Goal: Task Accomplishment & Management: Manage account settings

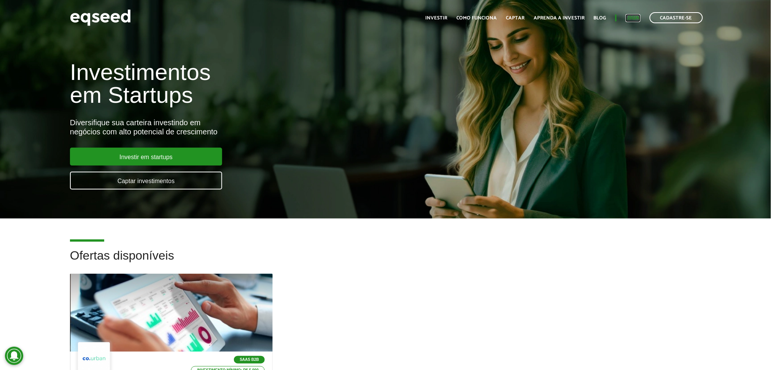
click at [627, 18] on link "Login" at bounding box center [632, 18] width 15 height 5
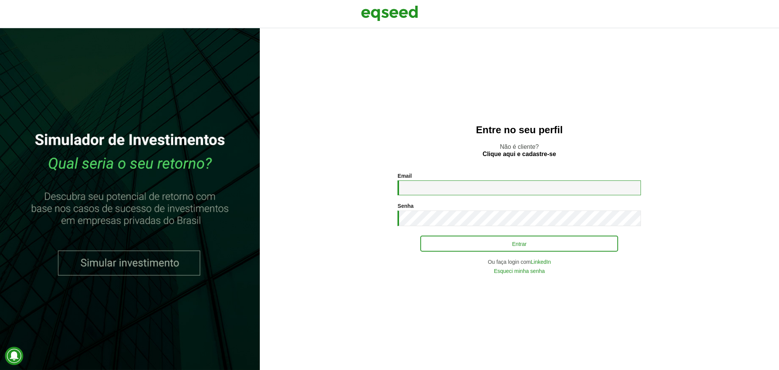
type input "**********"
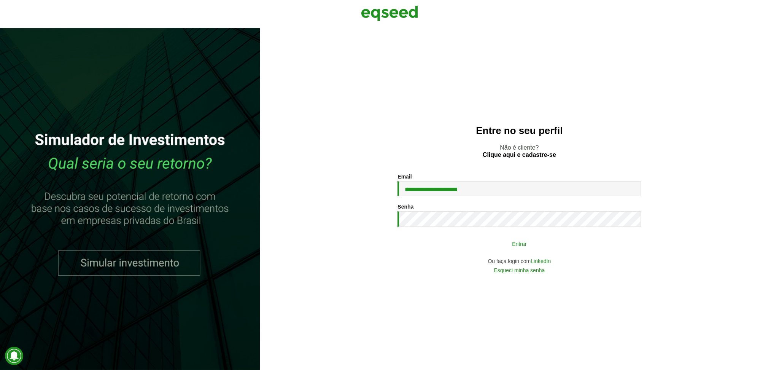
click at [560, 243] on button "Entrar" at bounding box center [519, 243] width 198 height 14
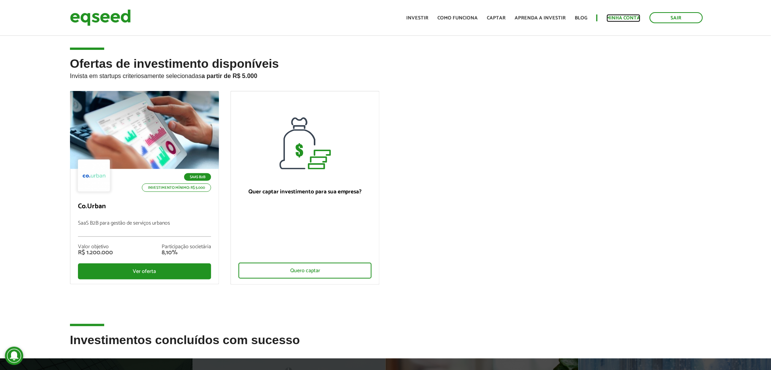
click at [614, 16] on link "Minha conta" at bounding box center [623, 18] width 34 height 5
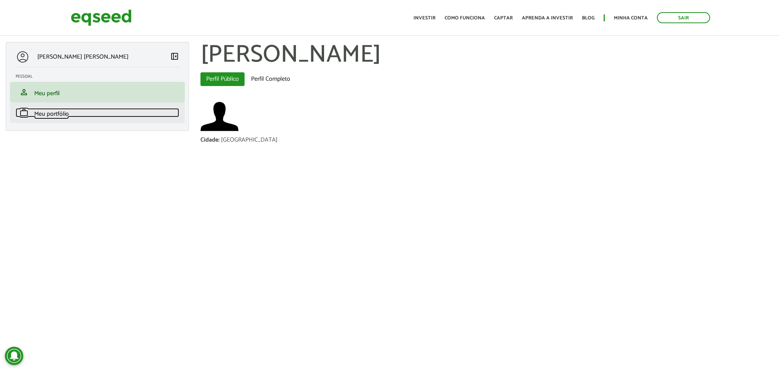
click at [129, 116] on link "work Meu portfólio" at bounding box center [97, 112] width 163 height 9
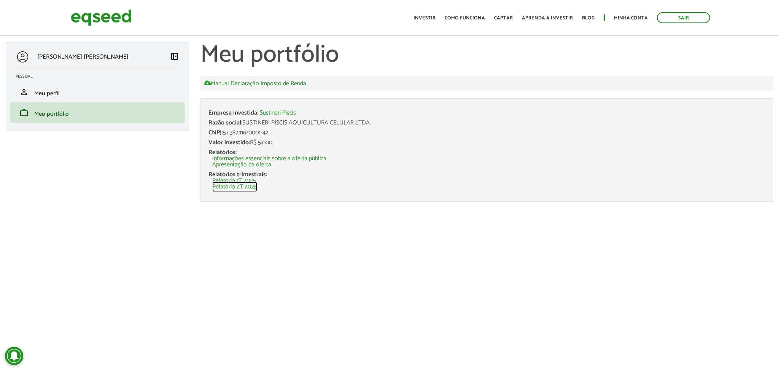
click at [244, 188] on link "Relatório 2T 2025" at bounding box center [234, 187] width 45 height 6
